Goal: Navigation & Orientation: Find specific page/section

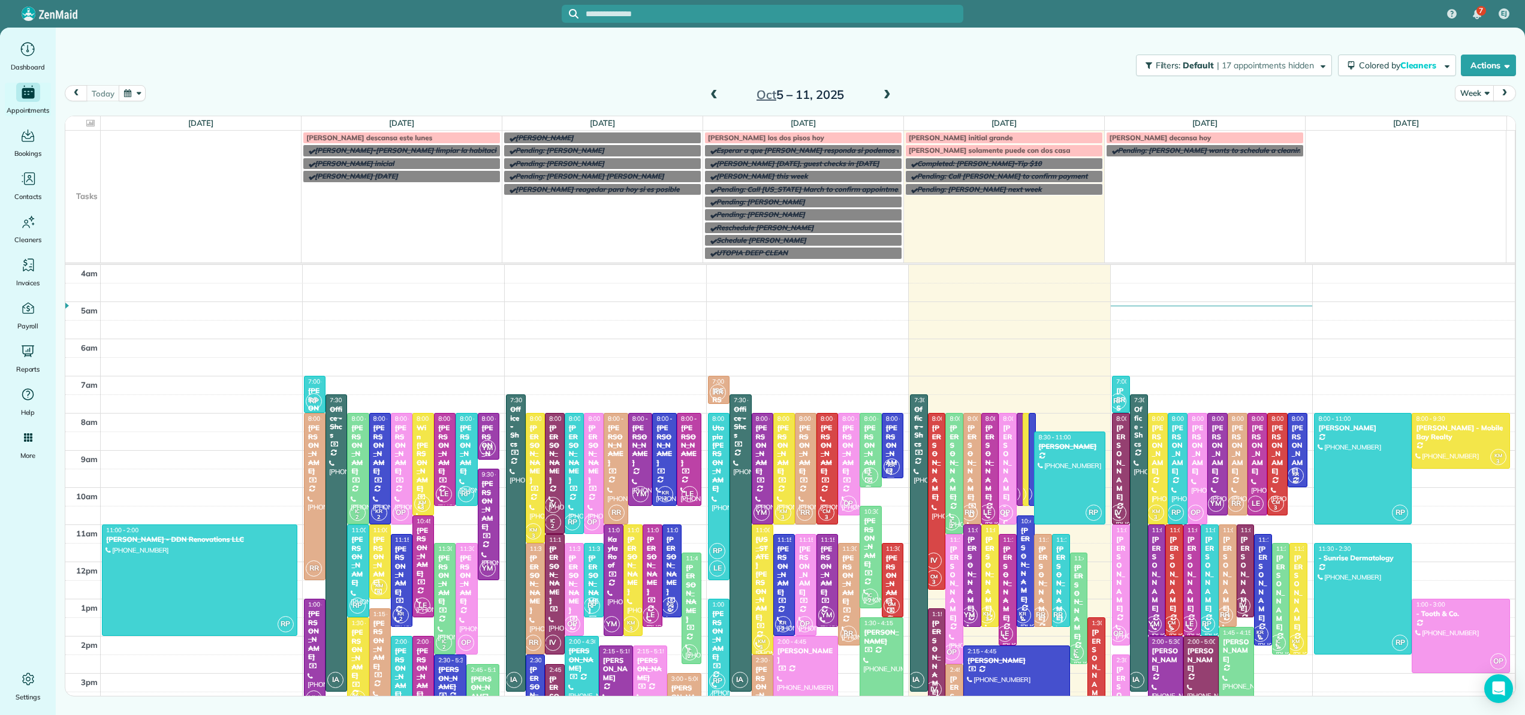
scroll to position [112, 0]
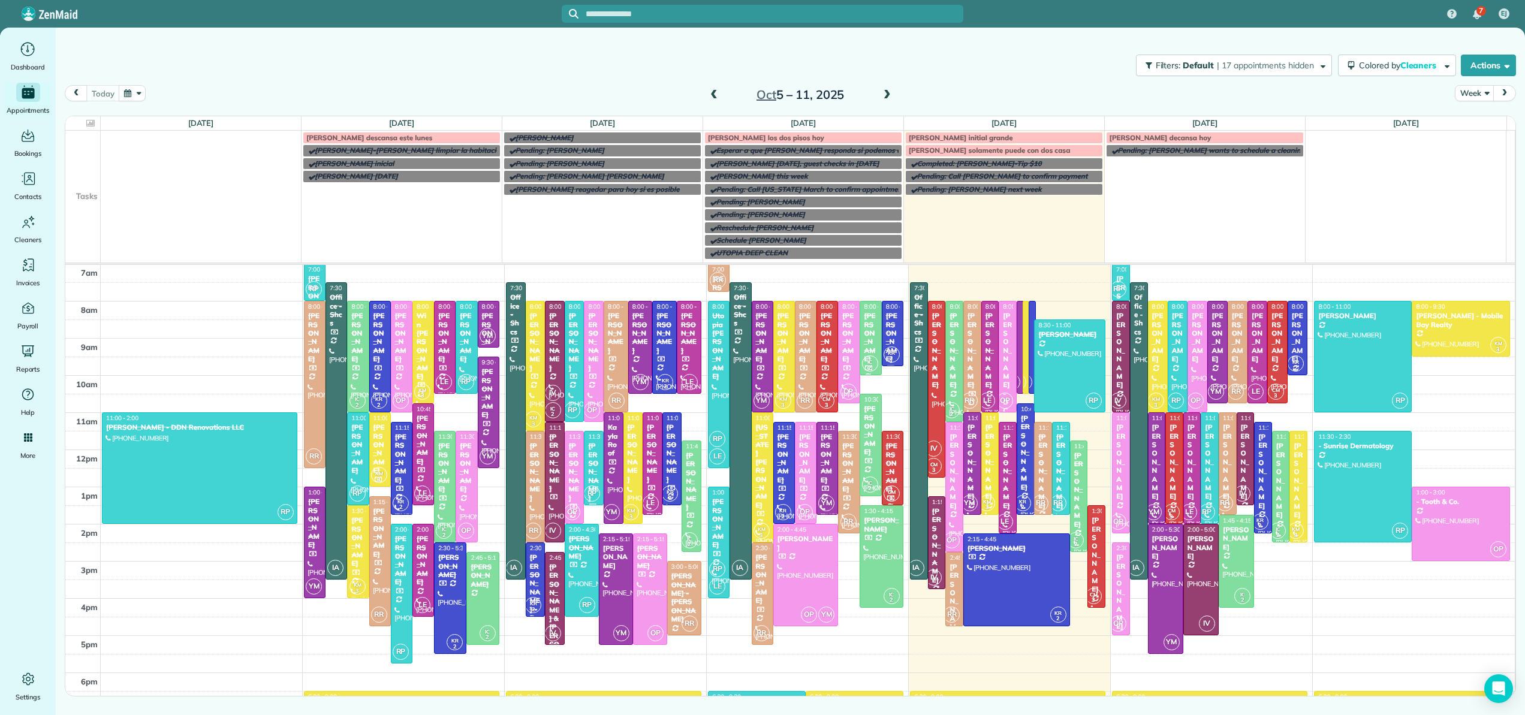
click at [889, 96] on span at bounding box center [887, 95] width 13 height 11
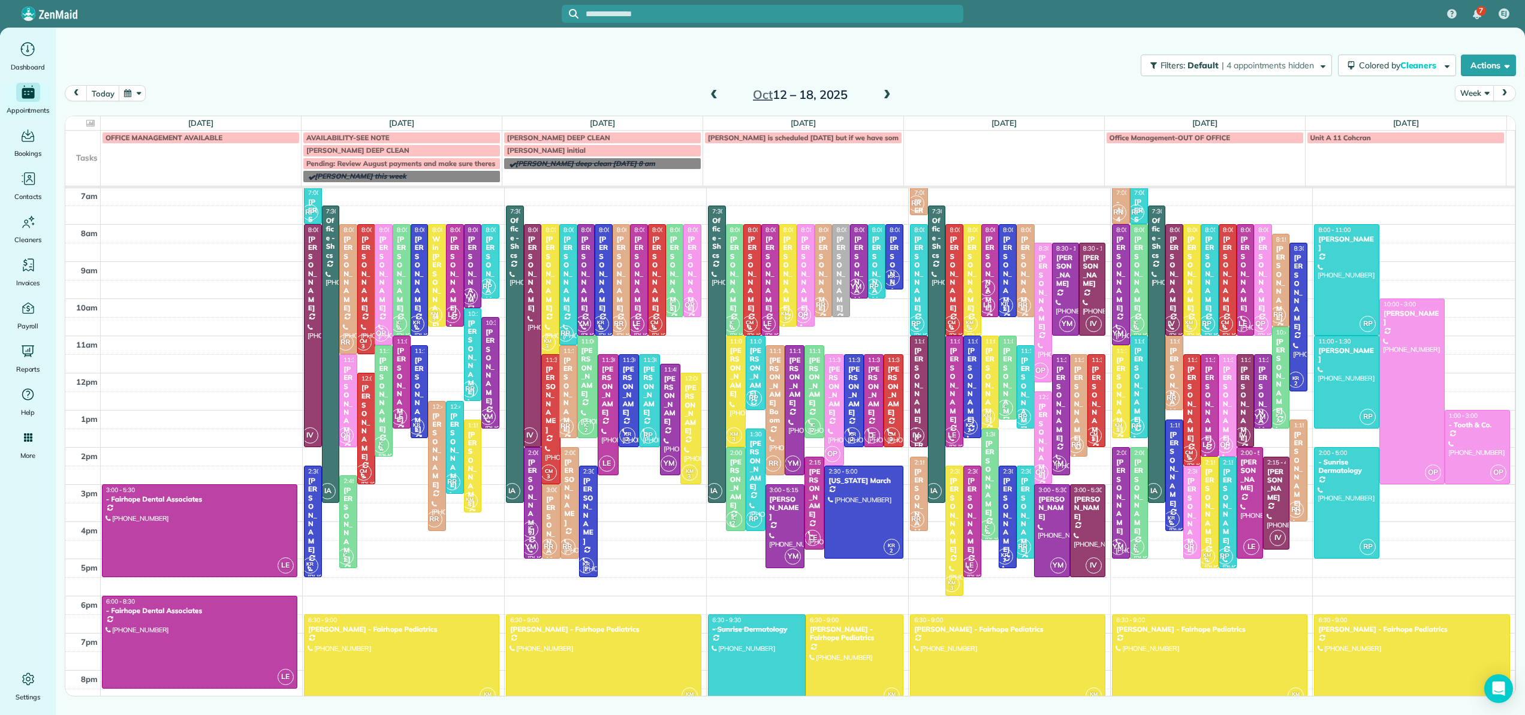
click at [889, 96] on span at bounding box center [887, 95] width 13 height 11
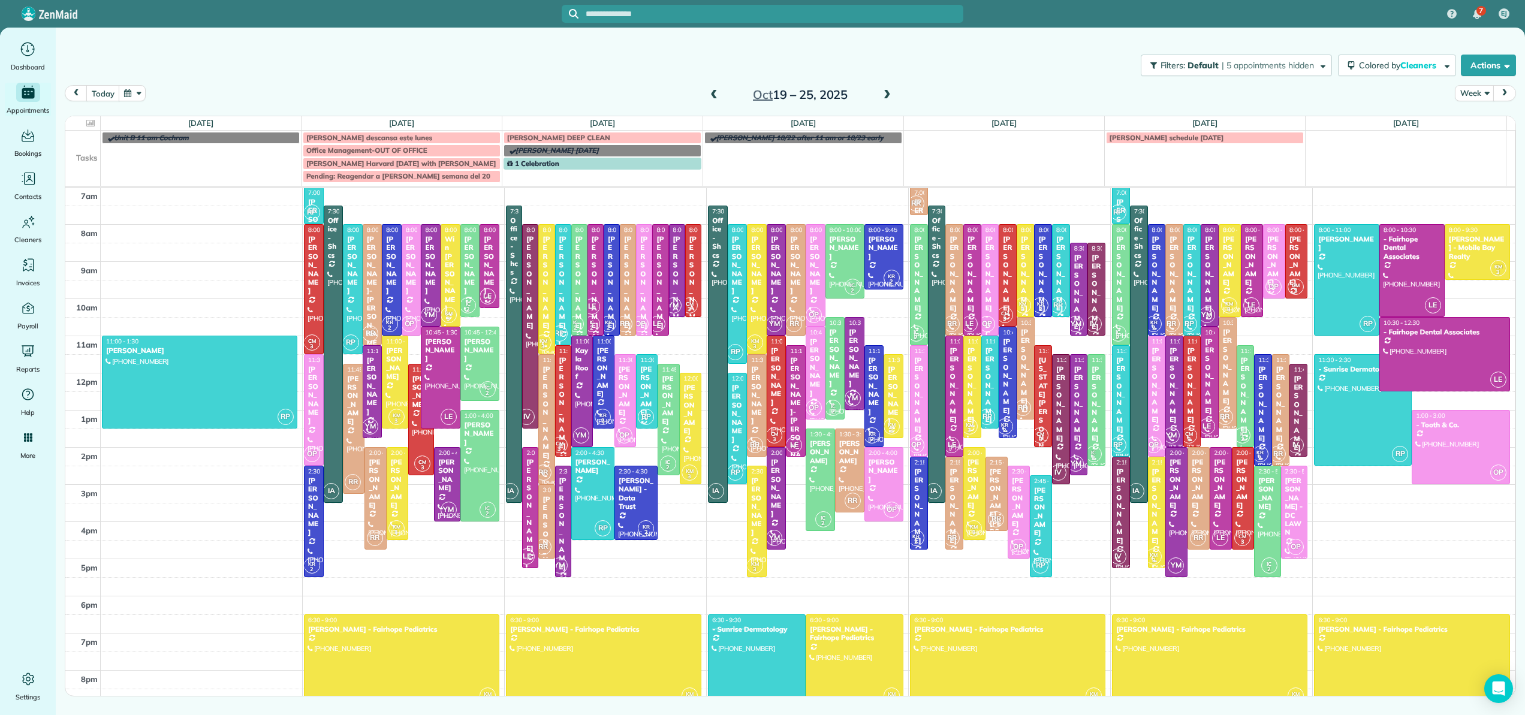
click at [584, 164] on div "1 Celebration" at bounding box center [602, 163] width 191 height 8
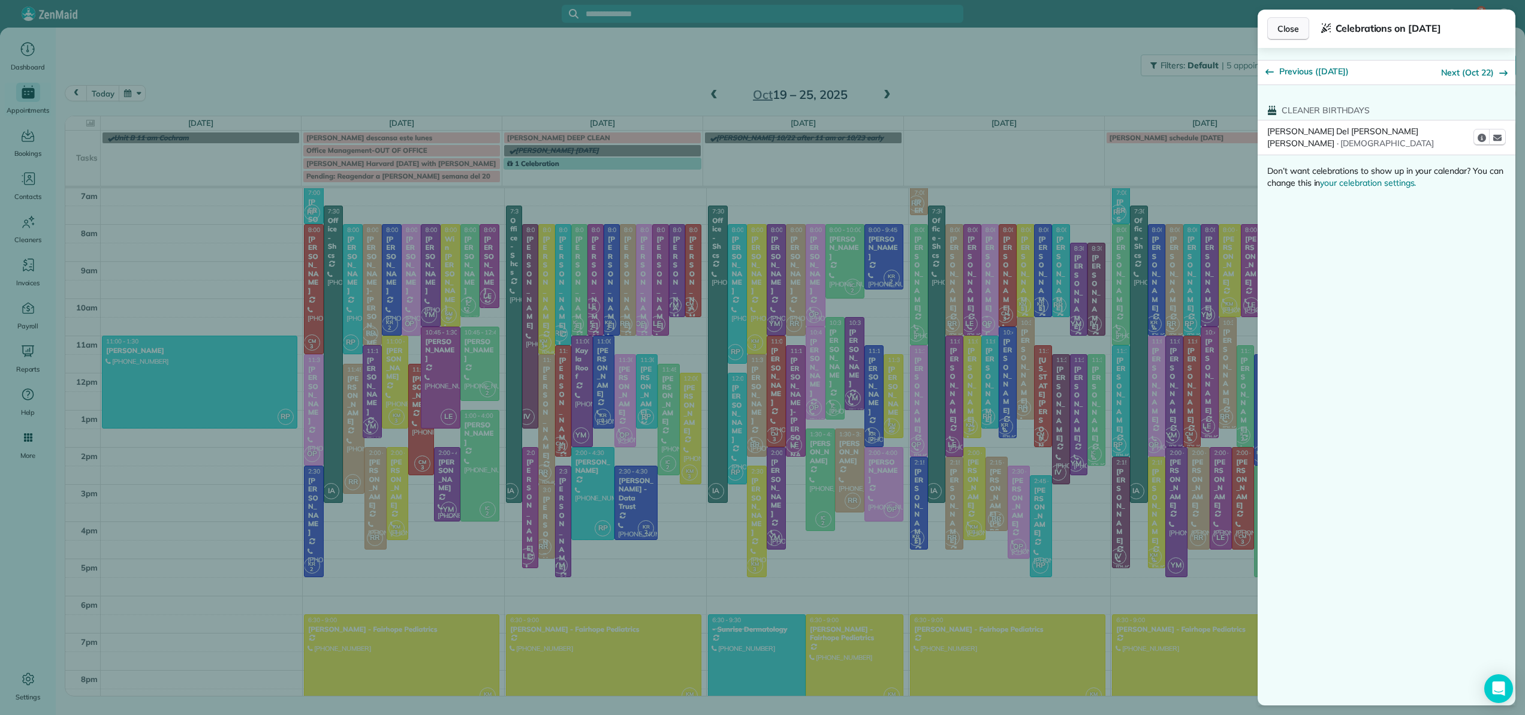
click at [1282, 23] on span "Close" at bounding box center [1288, 29] width 22 height 12
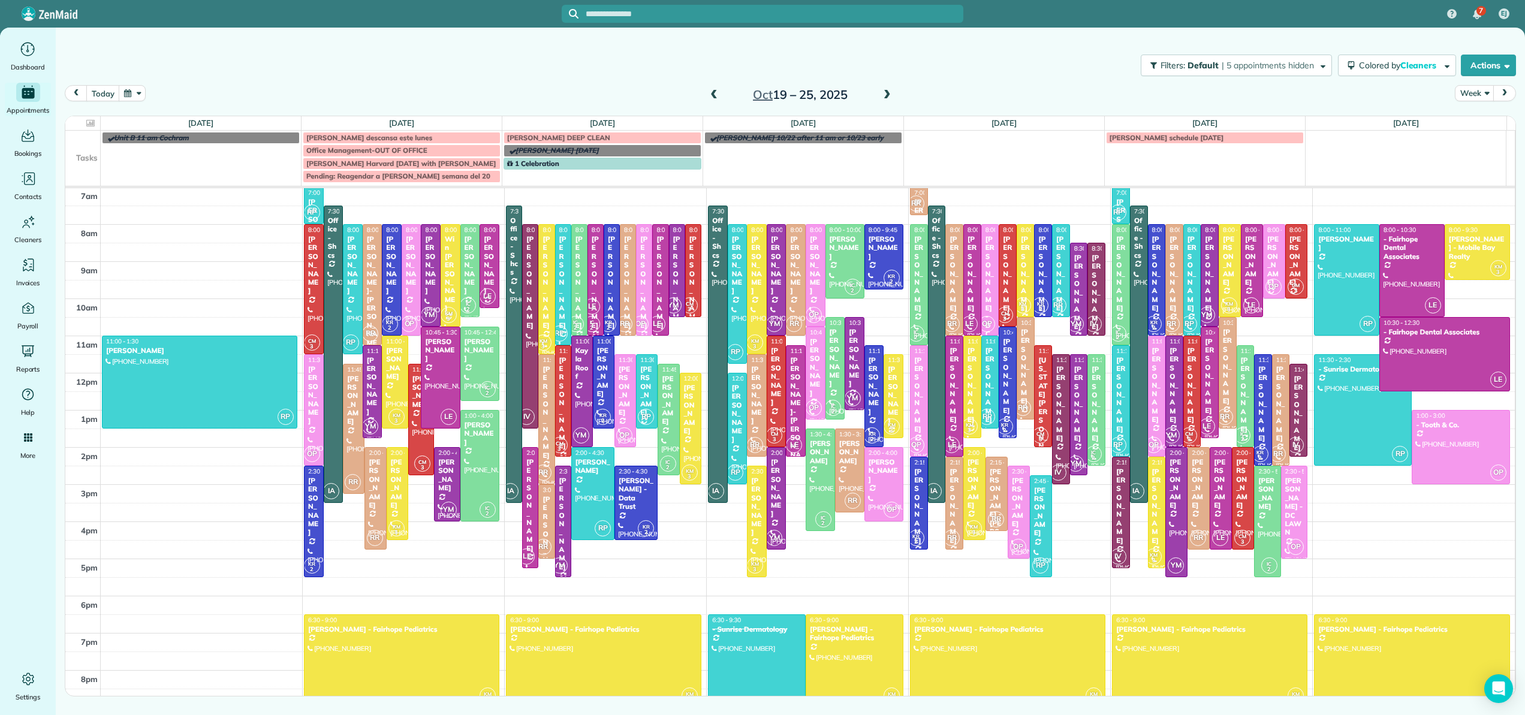
click at [890, 95] on span at bounding box center [887, 95] width 13 height 11
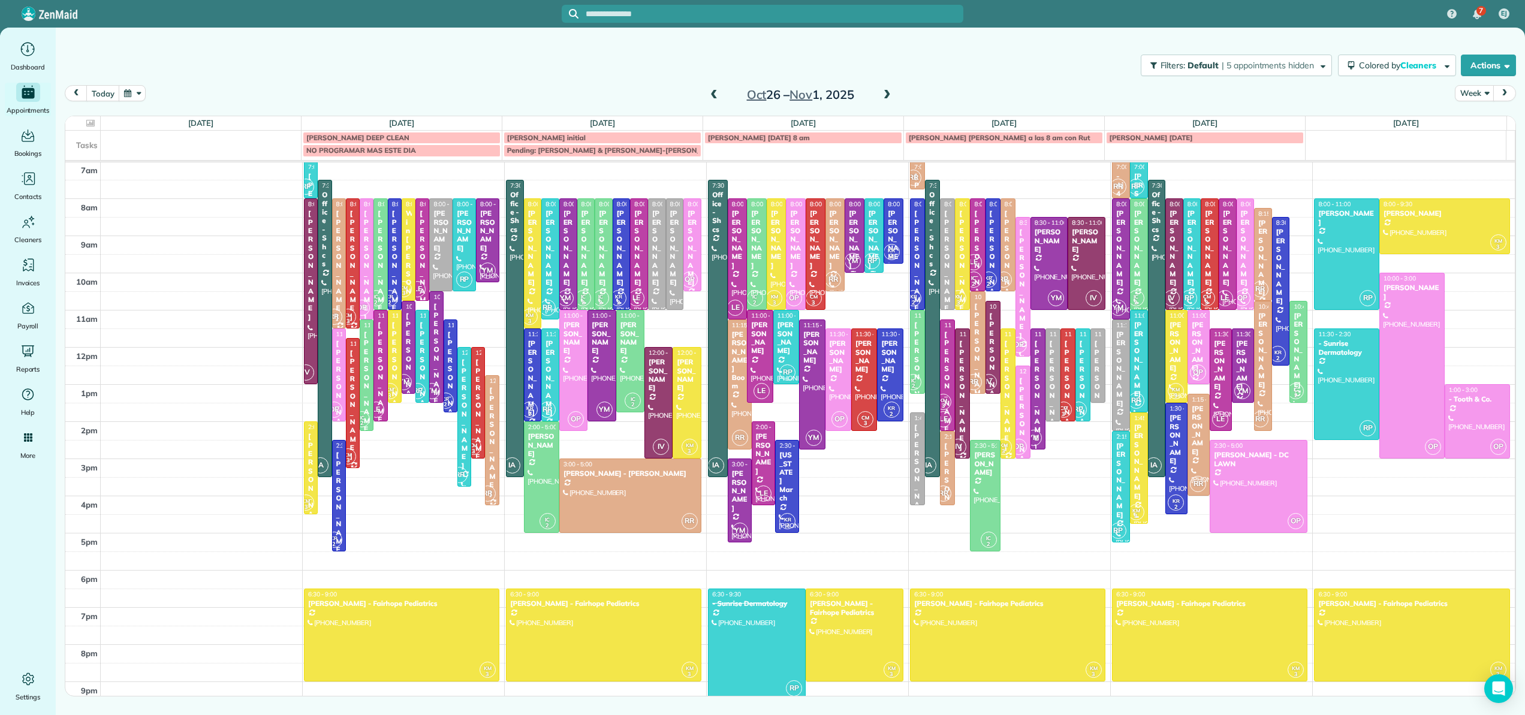
click at [715, 92] on span at bounding box center [713, 95] width 13 height 11
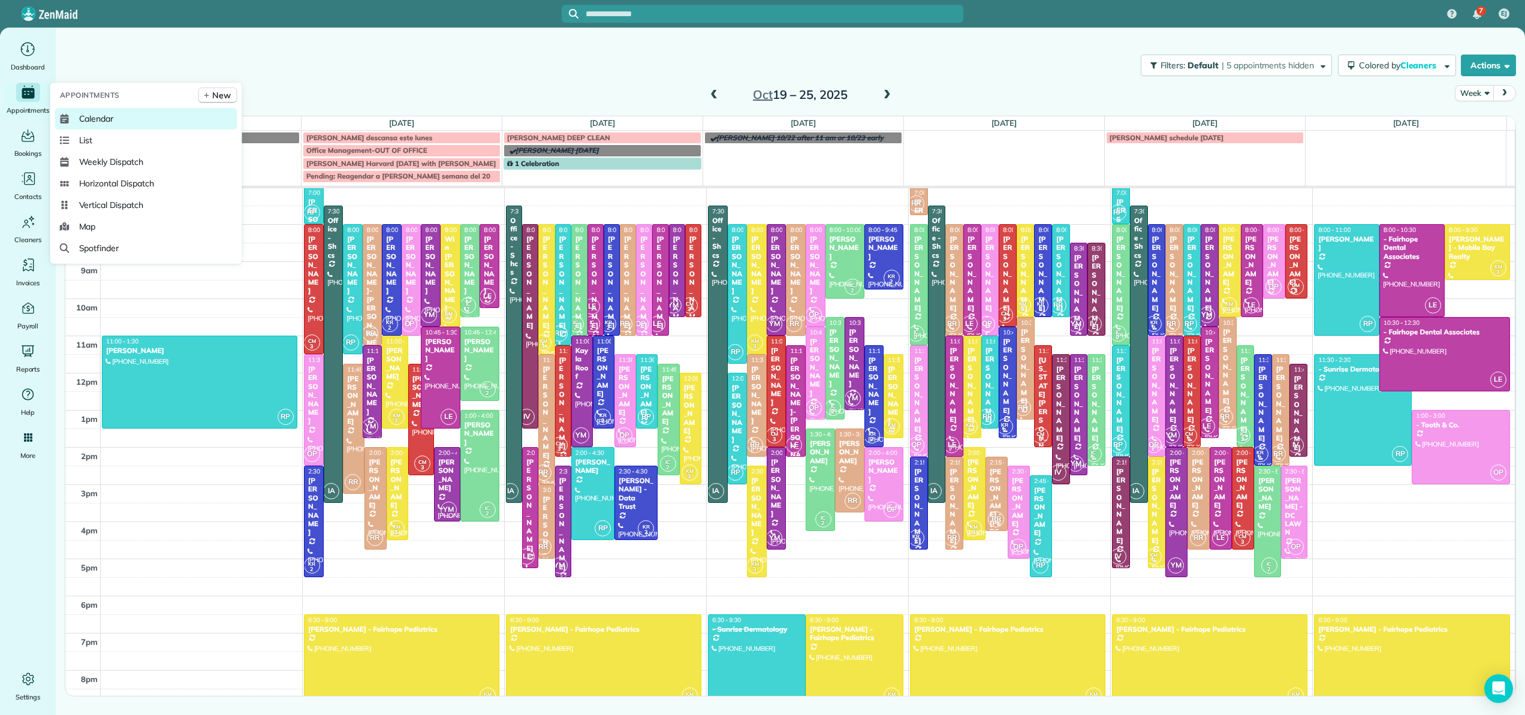
click at [82, 117] on span "Calendar" at bounding box center [96, 119] width 35 height 12
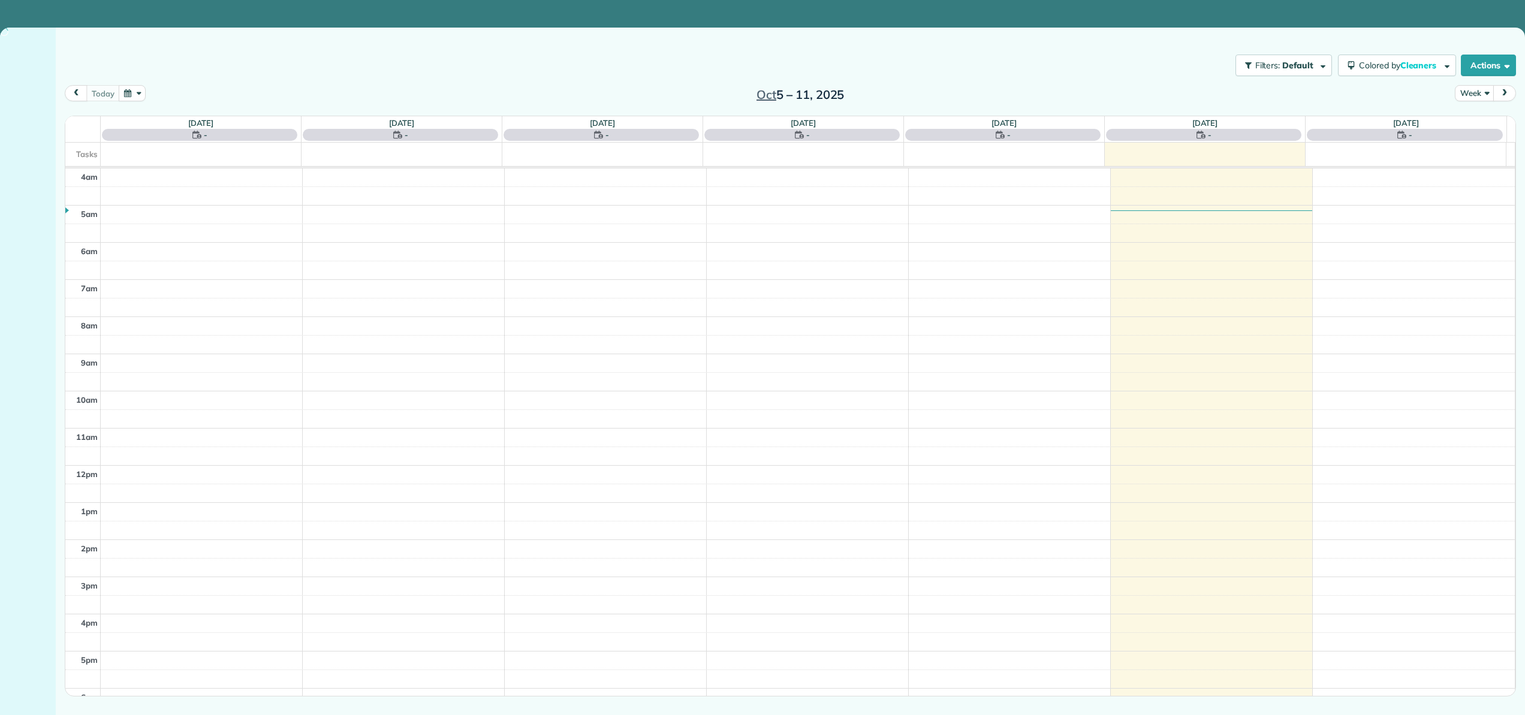
scroll to position [112, 0]
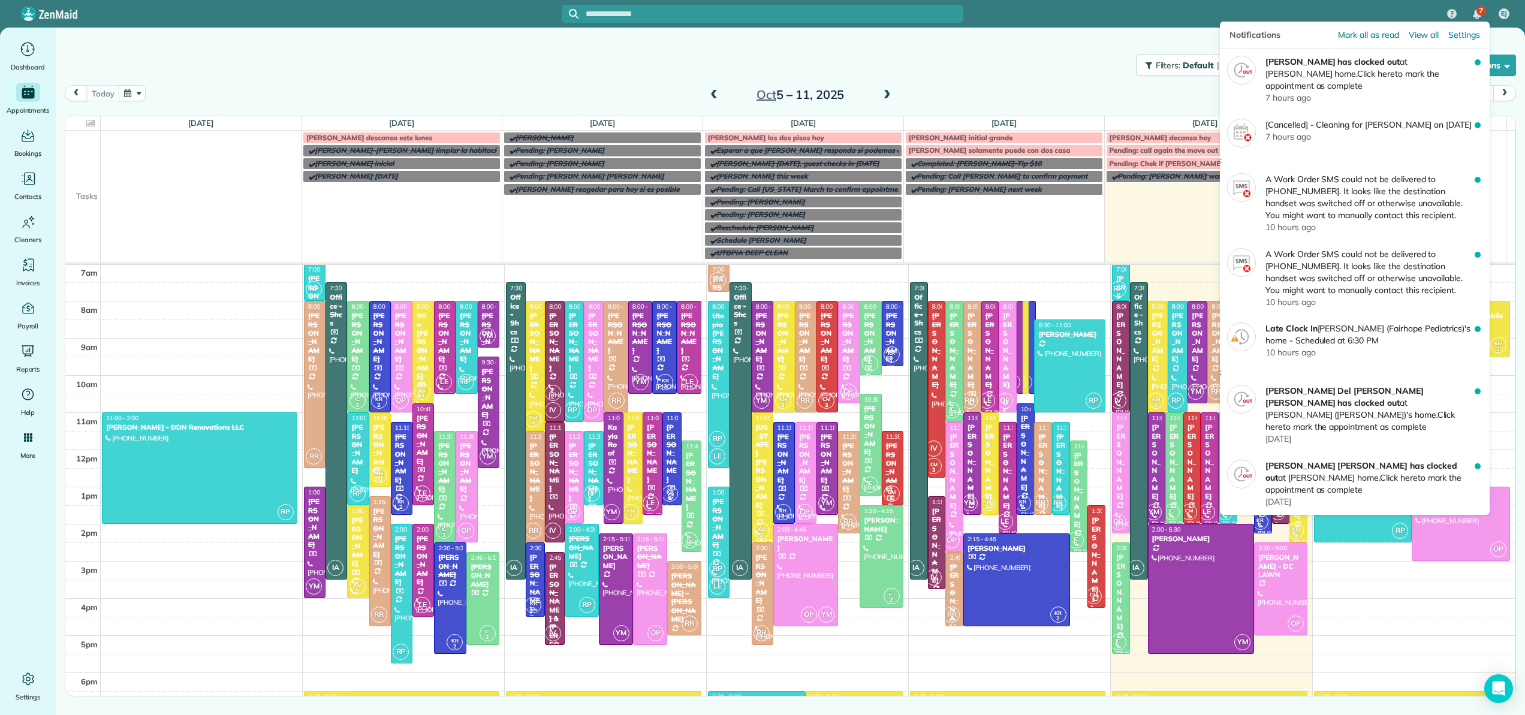
click at [1480, 14] on span "7" at bounding box center [1481, 11] width 4 height 10
